Goal: Task Accomplishment & Management: Use online tool/utility

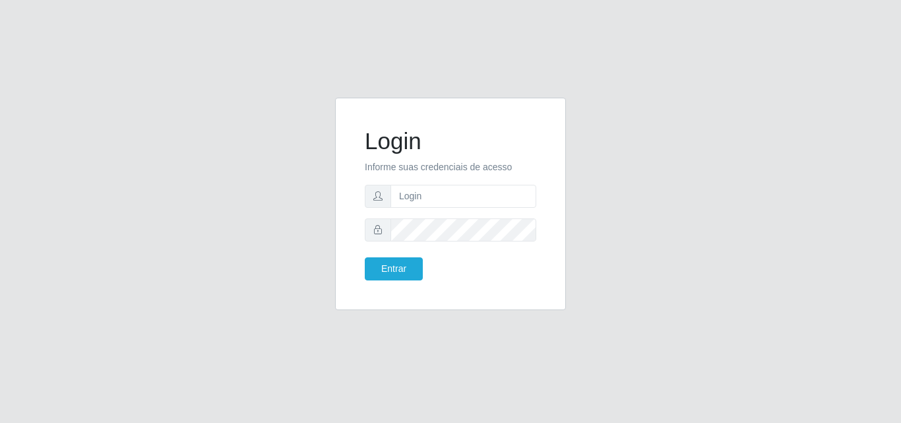
click at [501, 199] on input "text" at bounding box center [464, 196] width 146 height 23
type input "[EMAIL_ADDRESS][DOMAIN_NAME]"
click at [406, 262] on button "Entrar" at bounding box center [394, 268] width 58 height 23
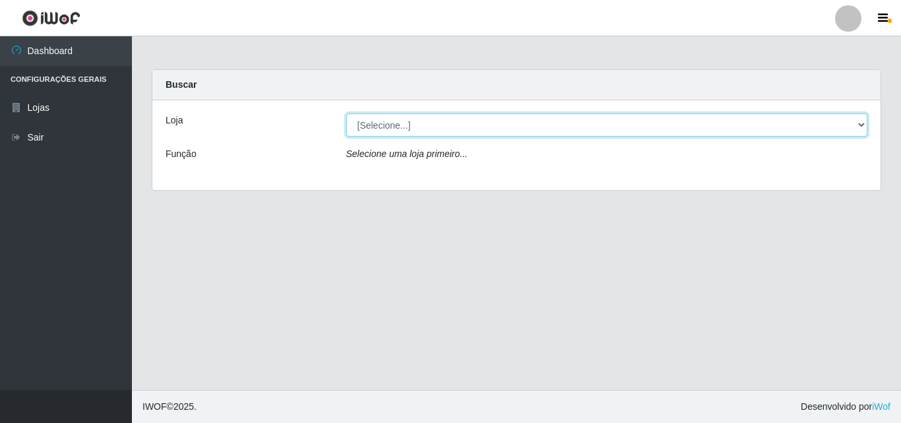
click at [863, 123] on select "[Selecione...] Corte Fácil - Unidade Emaús" at bounding box center [607, 124] width 522 height 23
select select "201"
click at [346, 113] on select "[Selecione...] Corte Fácil - Unidade Emaús" at bounding box center [607, 124] width 522 height 23
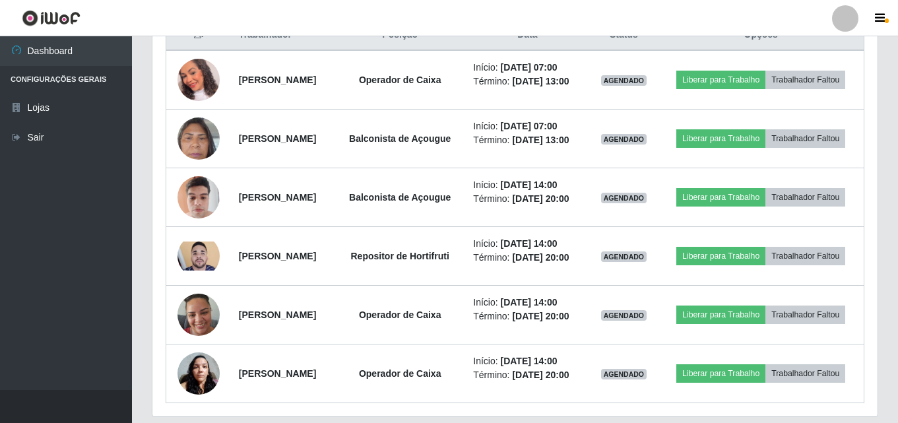
scroll to position [462, 0]
